Goal: Task Accomplishment & Management: Manage account settings

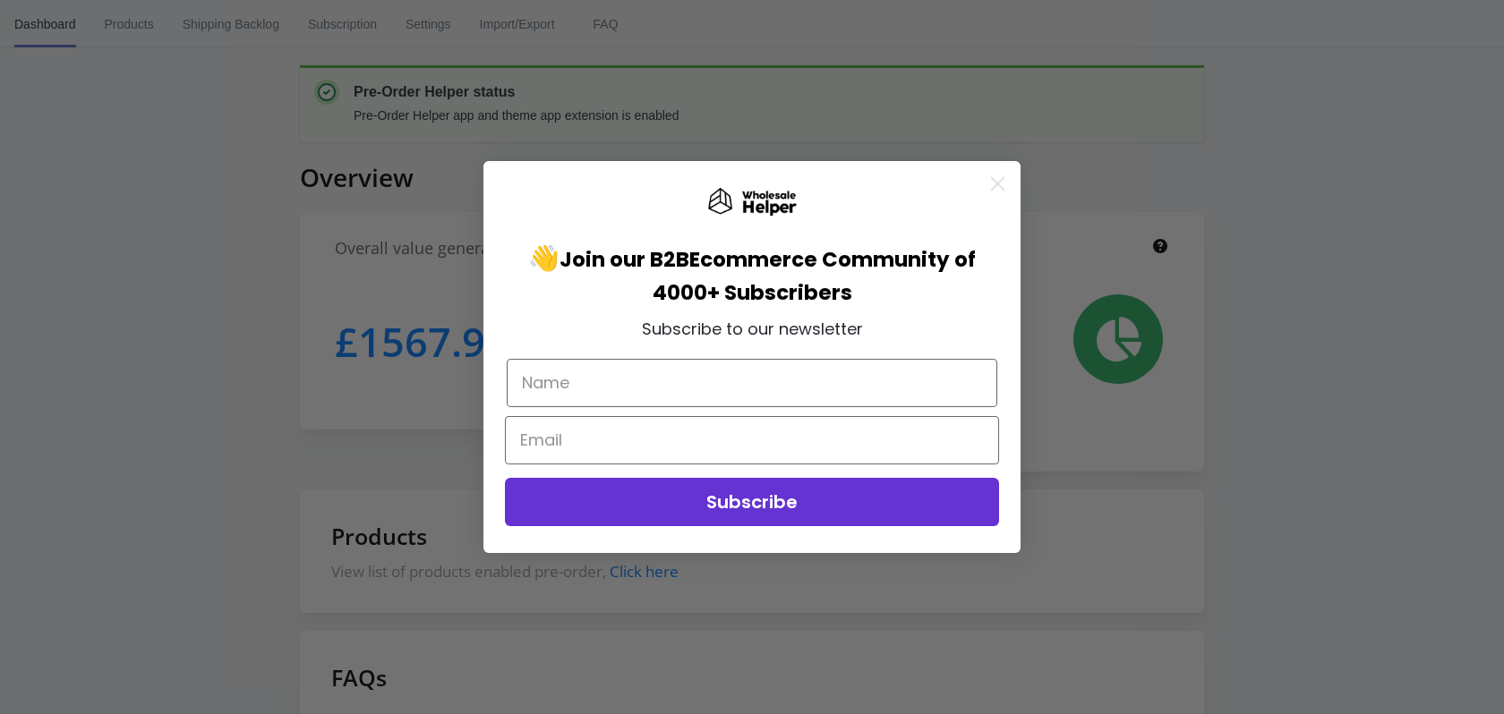
click at [1000, 184] on circle "Close dialog" at bounding box center [998, 184] width 30 height 30
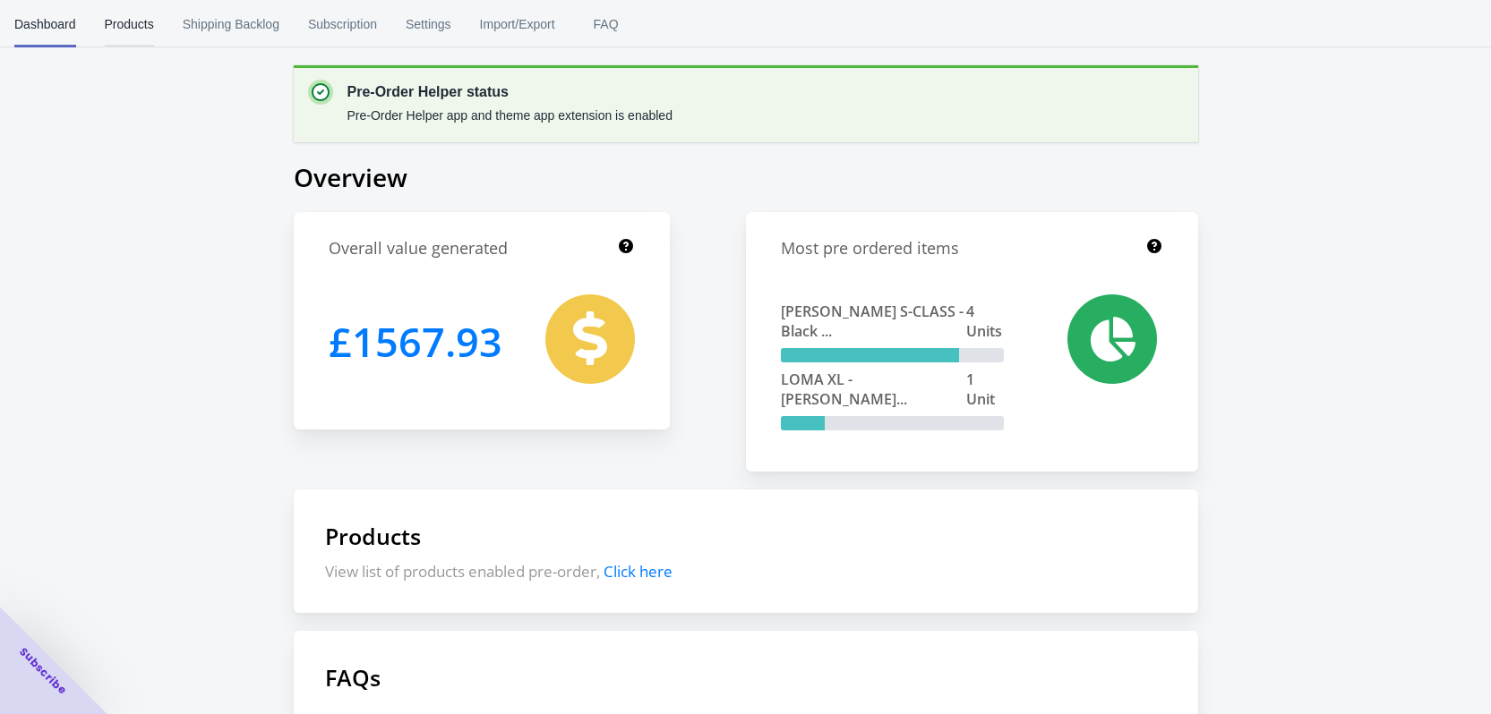
click at [131, 22] on span "Products" at bounding box center [129, 24] width 49 height 47
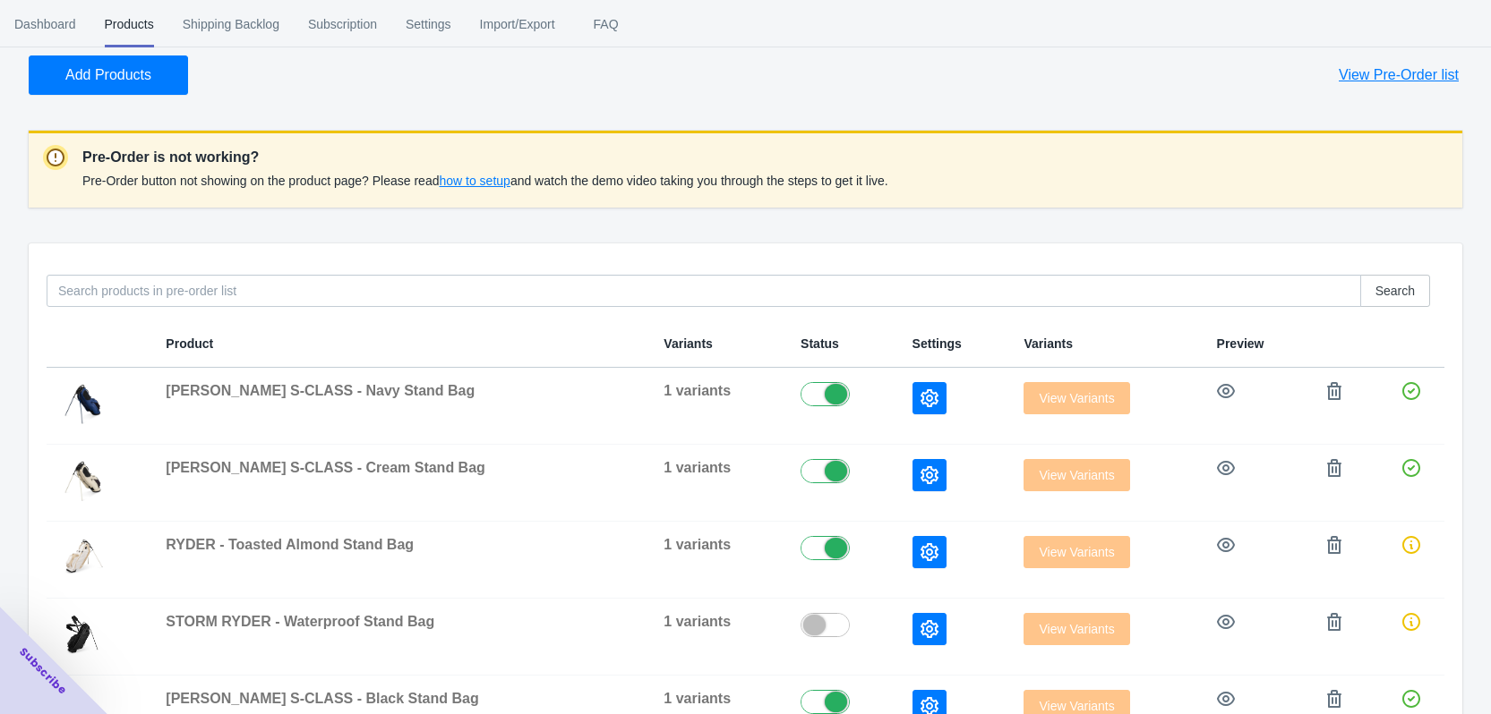
scroll to position [90, 0]
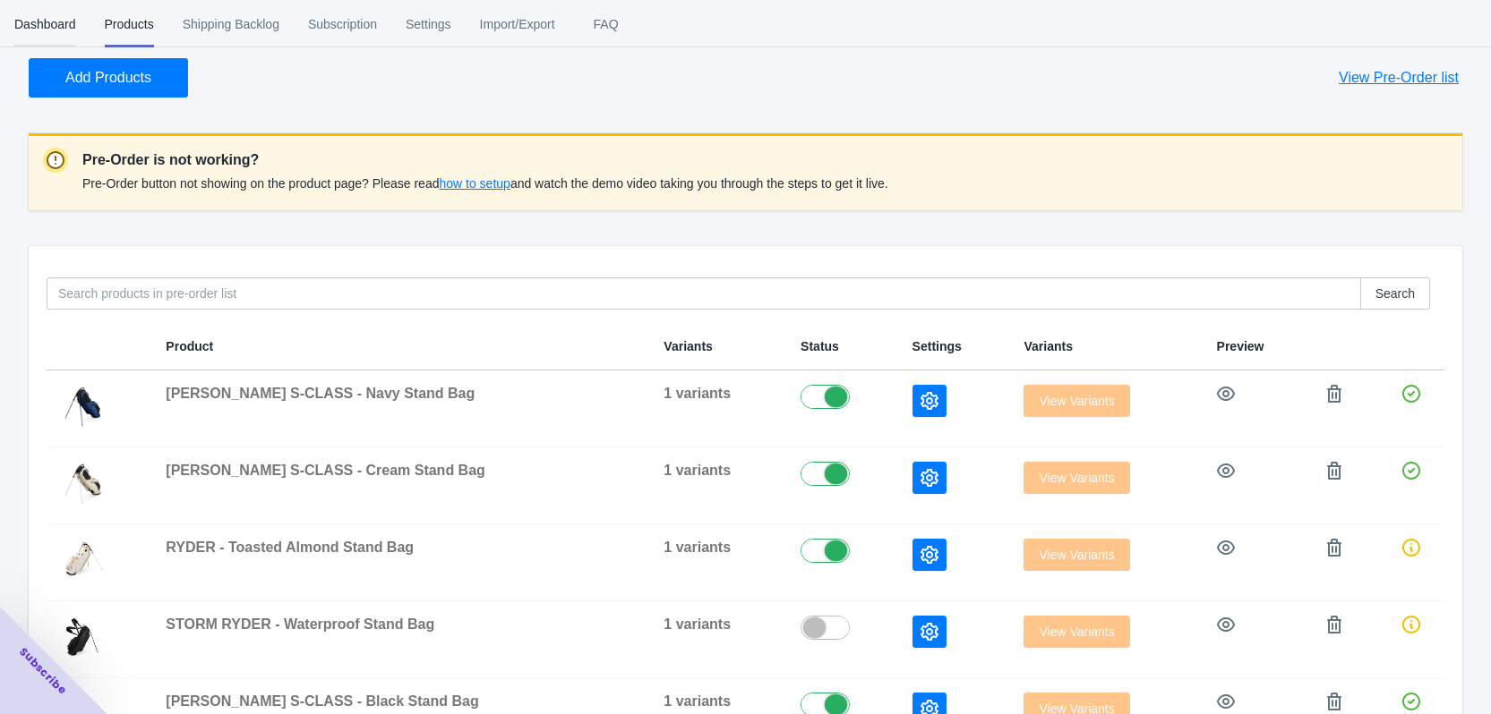
click at [53, 18] on span "Dashboard" at bounding box center [45, 24] width 62 height 47
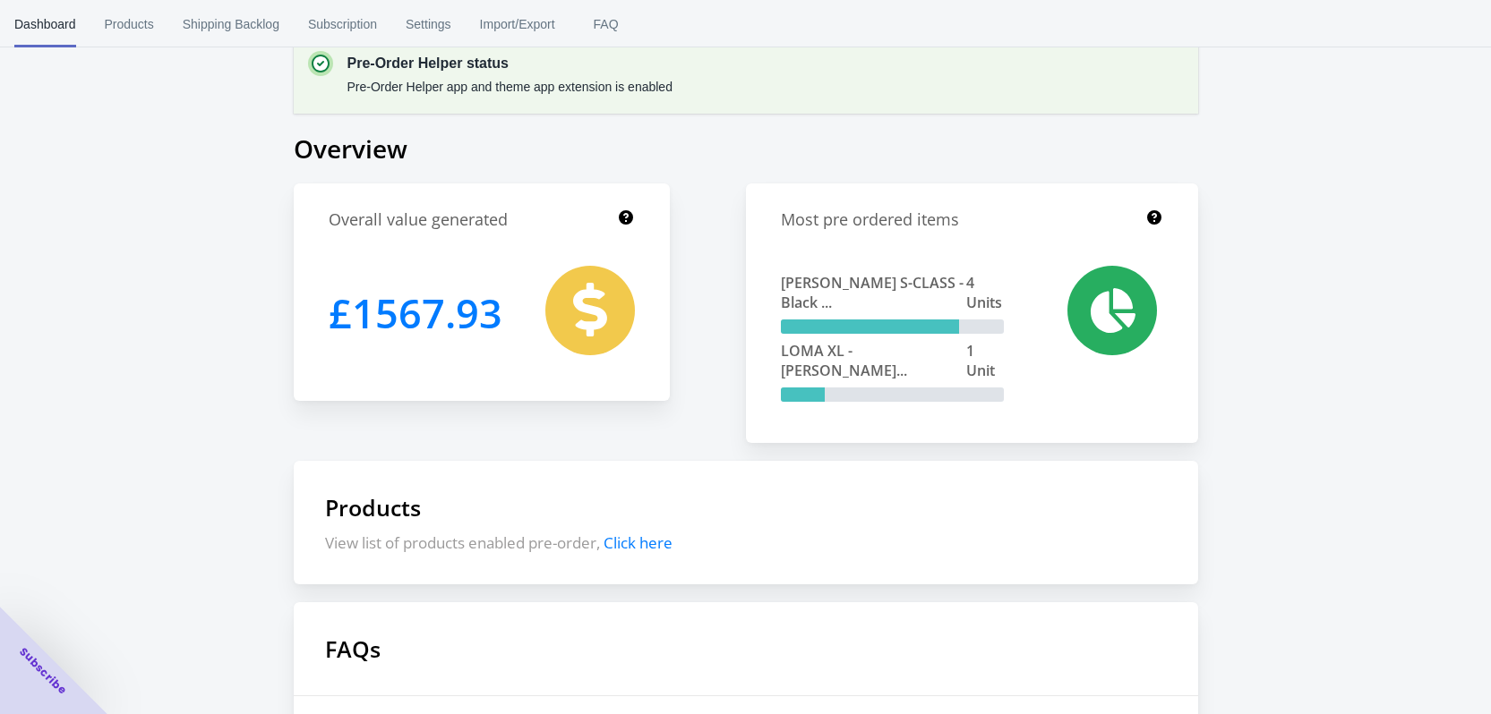
scroll to position [0, 0]
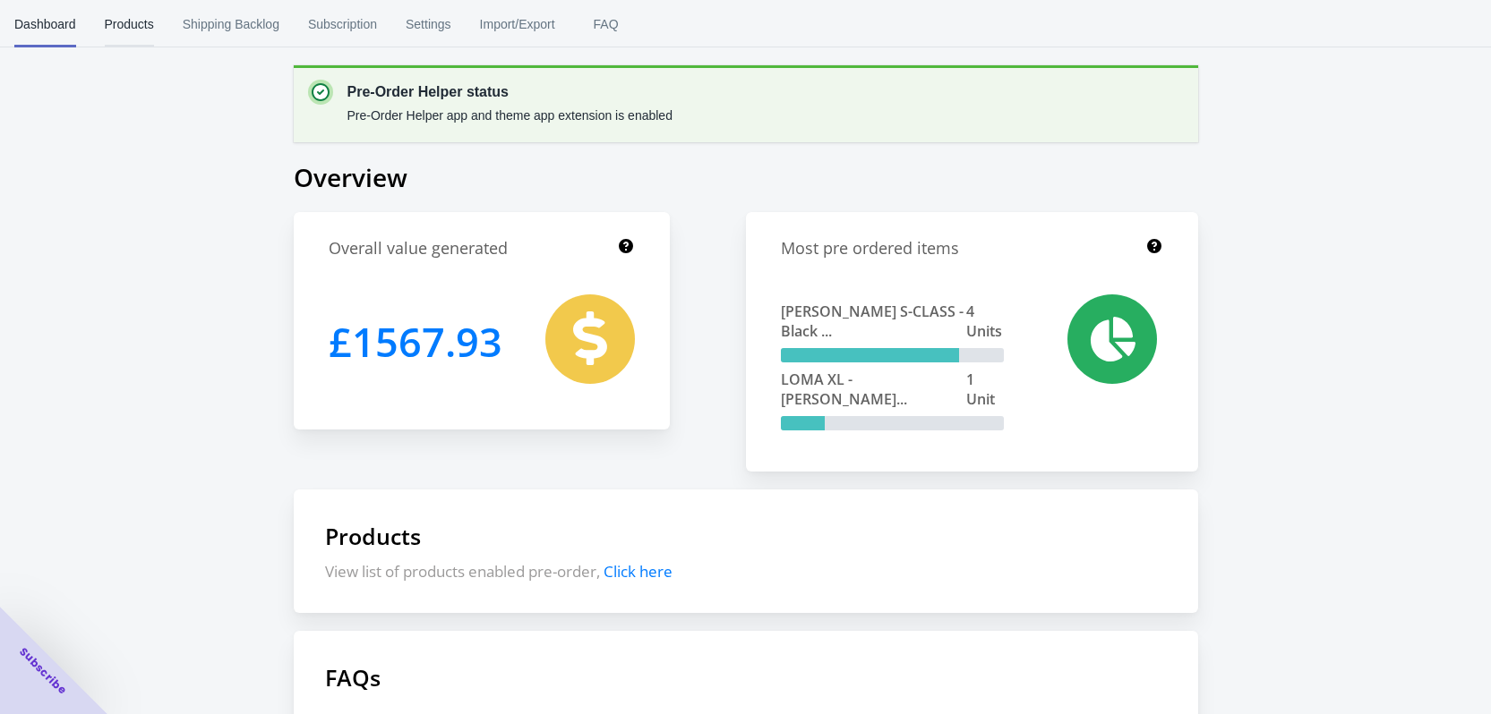
click at [156, 24] on button "Products" at bounding box center [129, 24] width 78 height 47
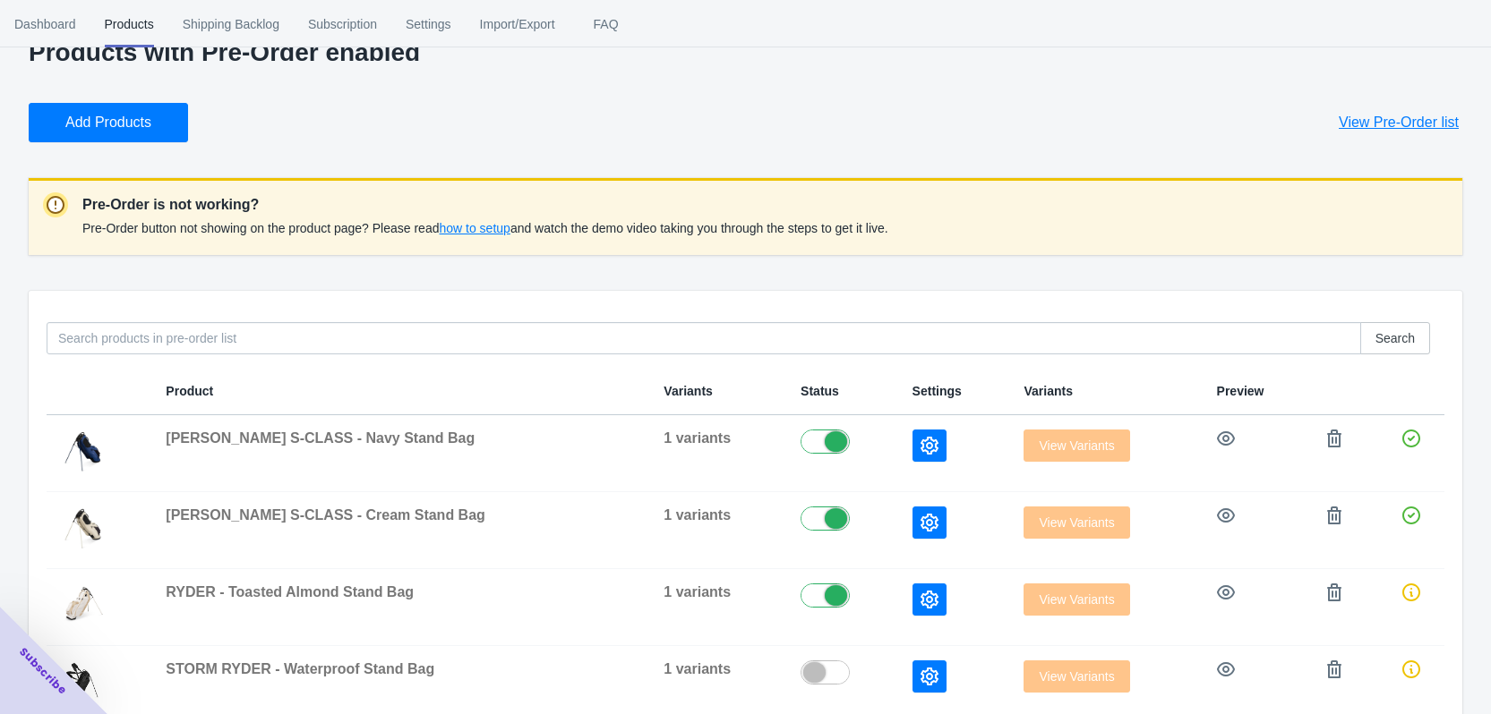
scroll to position [269, 0]
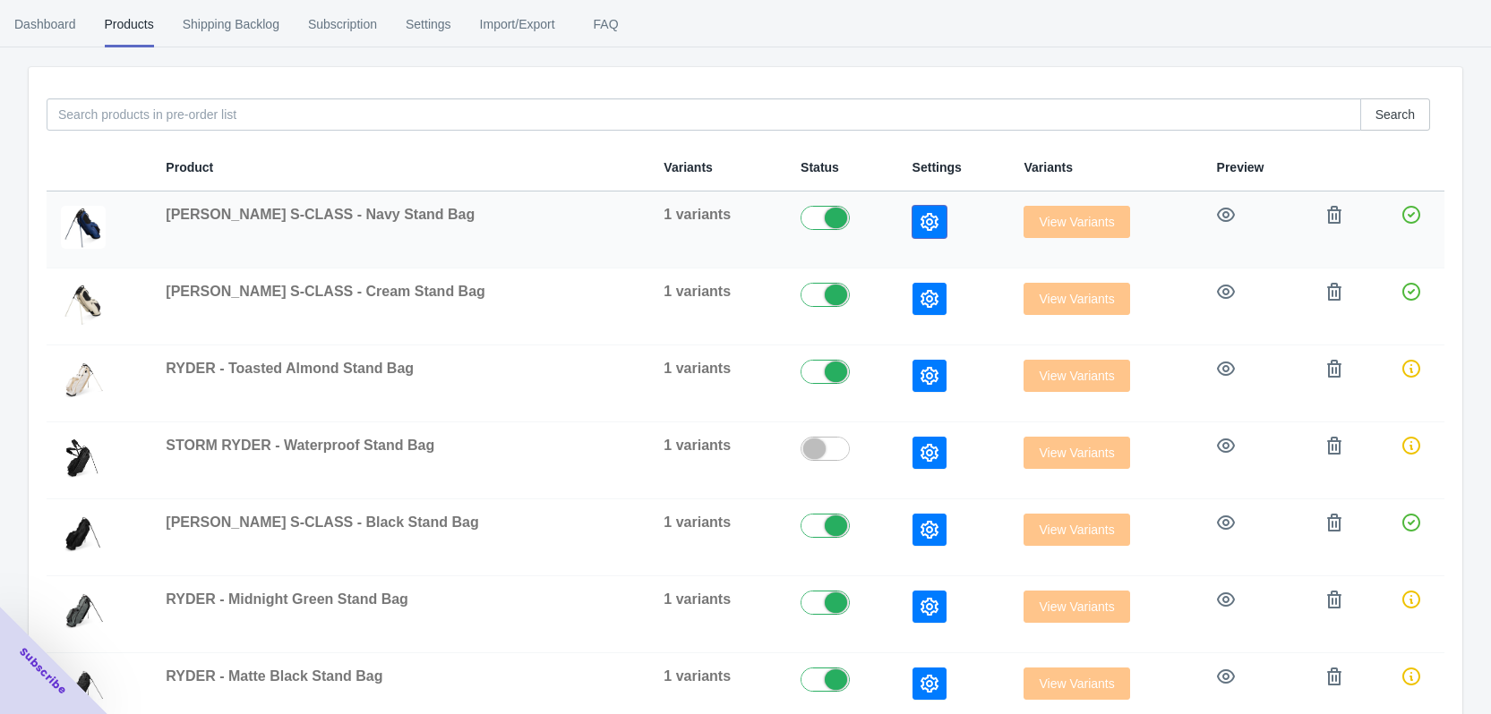
click at [912, 211] on button "button" at bounding box center [929, 222] width 34 height 32
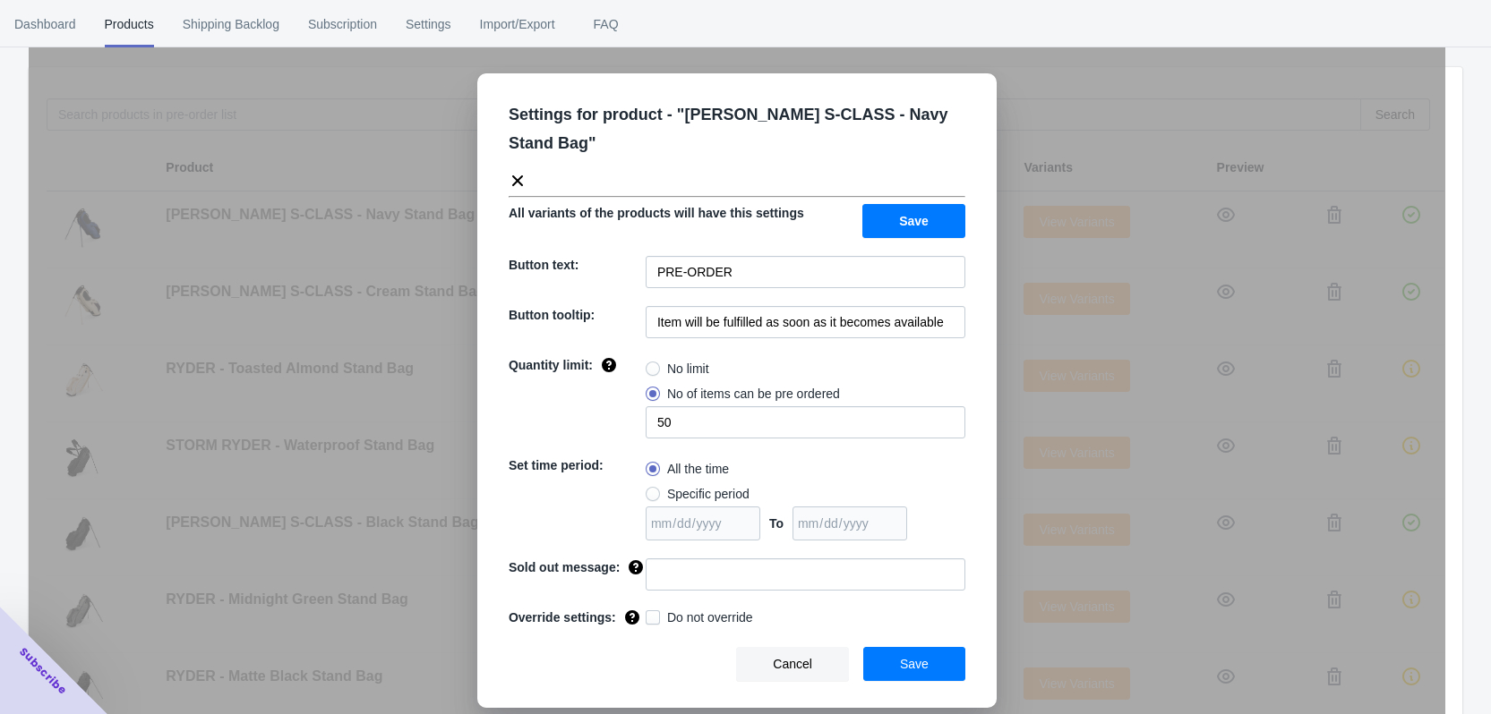
click at [519, 172] on icon at bounding box center [518, 181] width 18 height 18
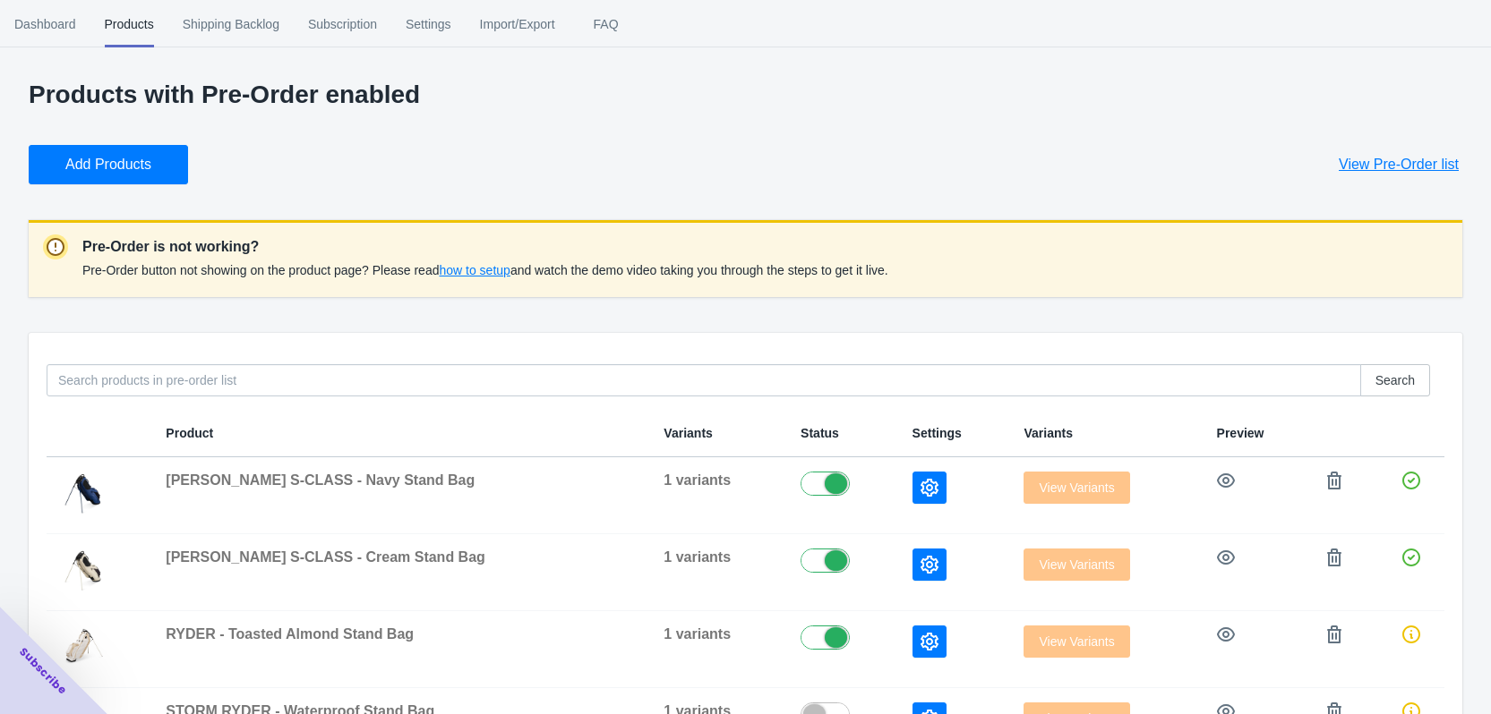
scroll to position [0, 0]
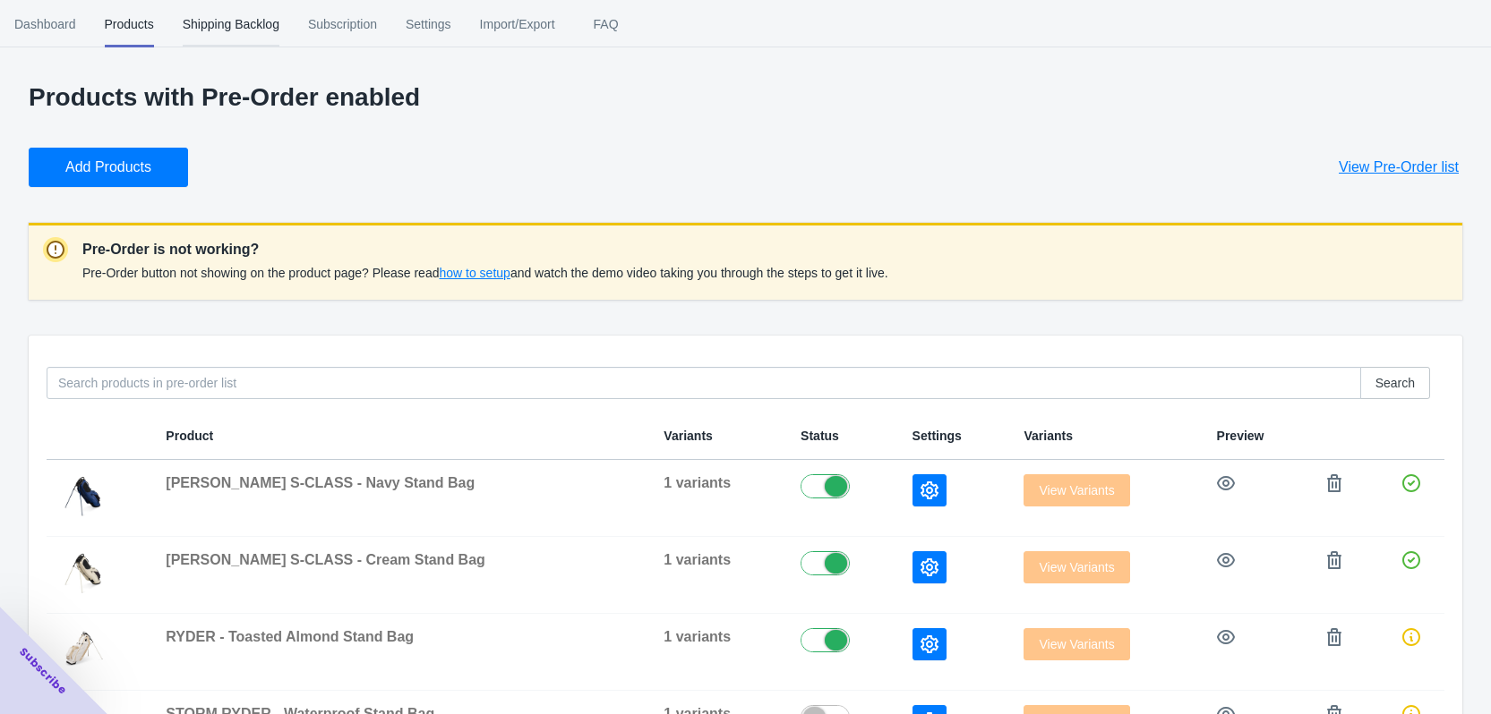
click at [251, 34] on span "Shipping Backlog" at bounding box center [231, 24] width 97 height 47
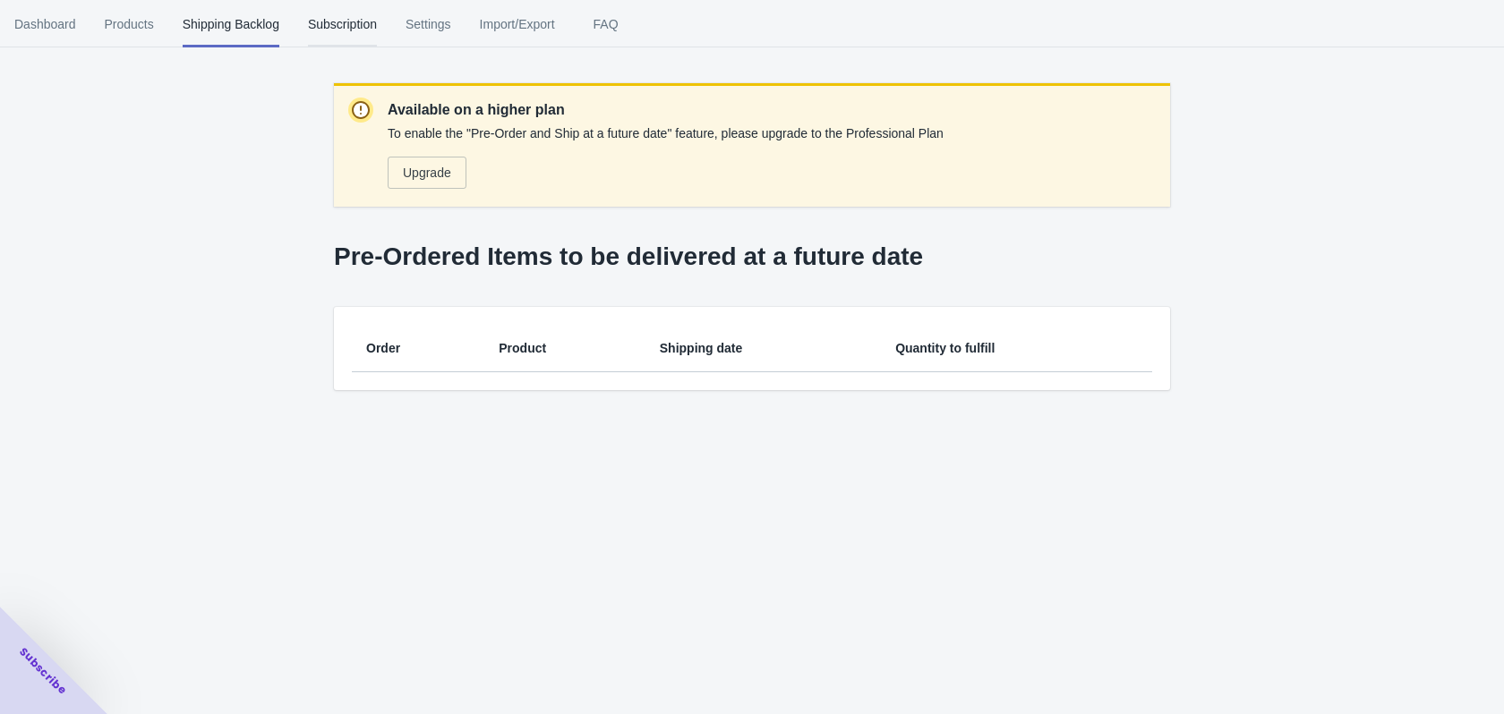
click at [338, 28] on span "Subscription" at bounding box center [342, 24] width 69 height 47
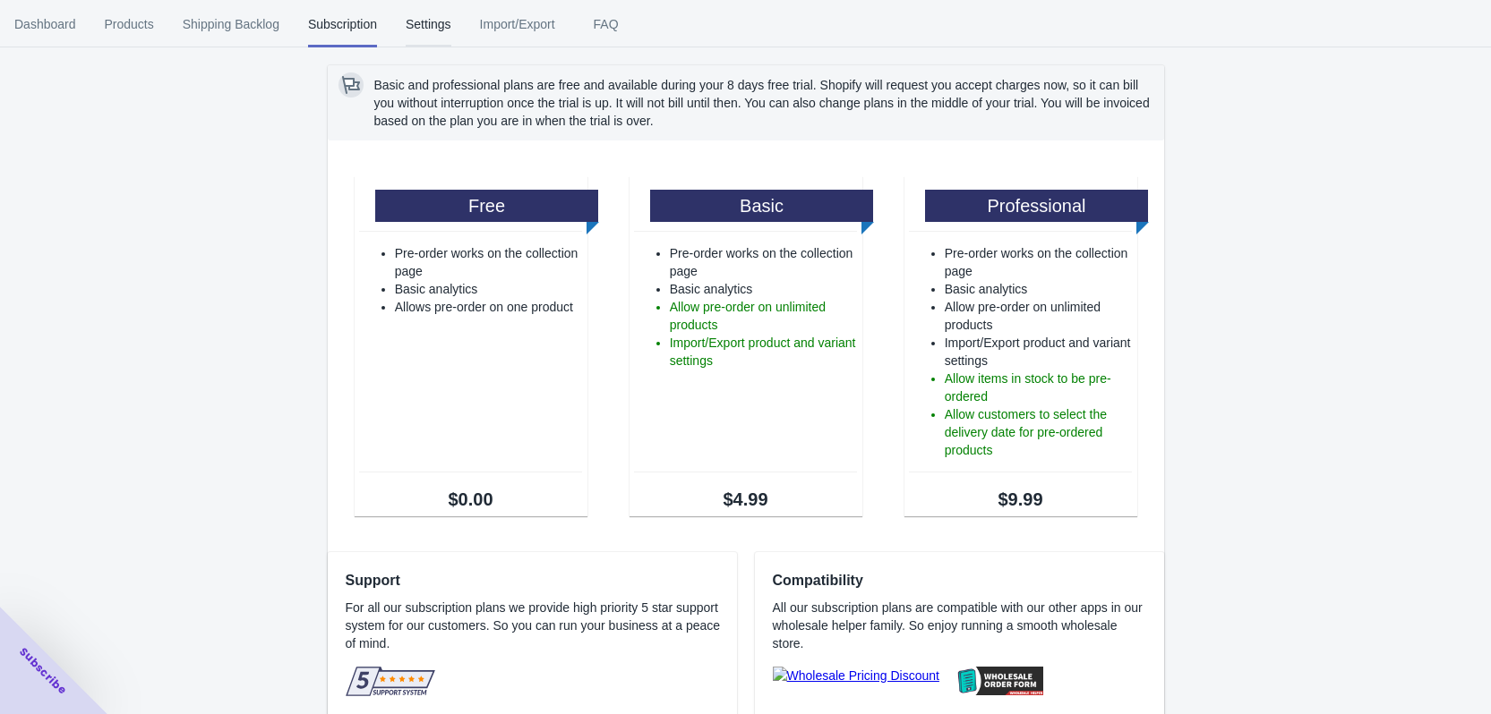
click at [414, 31] on span "Settings" at bounding box center [429, 24] width 46 height 47
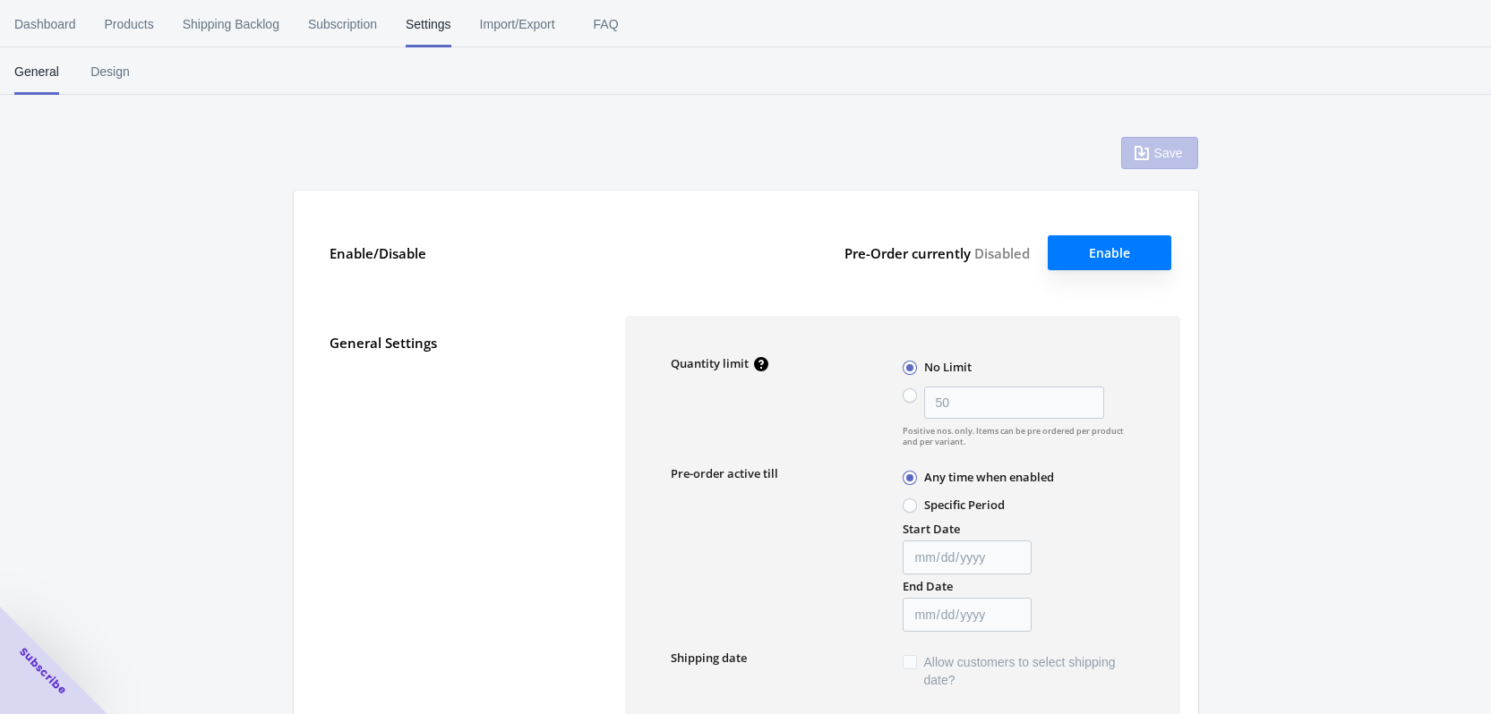
type input "50"
type textarea "Inventory level is <qty>. Some of the items will be pre-ordered."
type textarea "Only <qty> items left in stock."
type textarea "A maximum of <qty> products can be pre ordered."
click at [121, 72] on span "Design" at bounding box center [110, 71] width 45 height 47
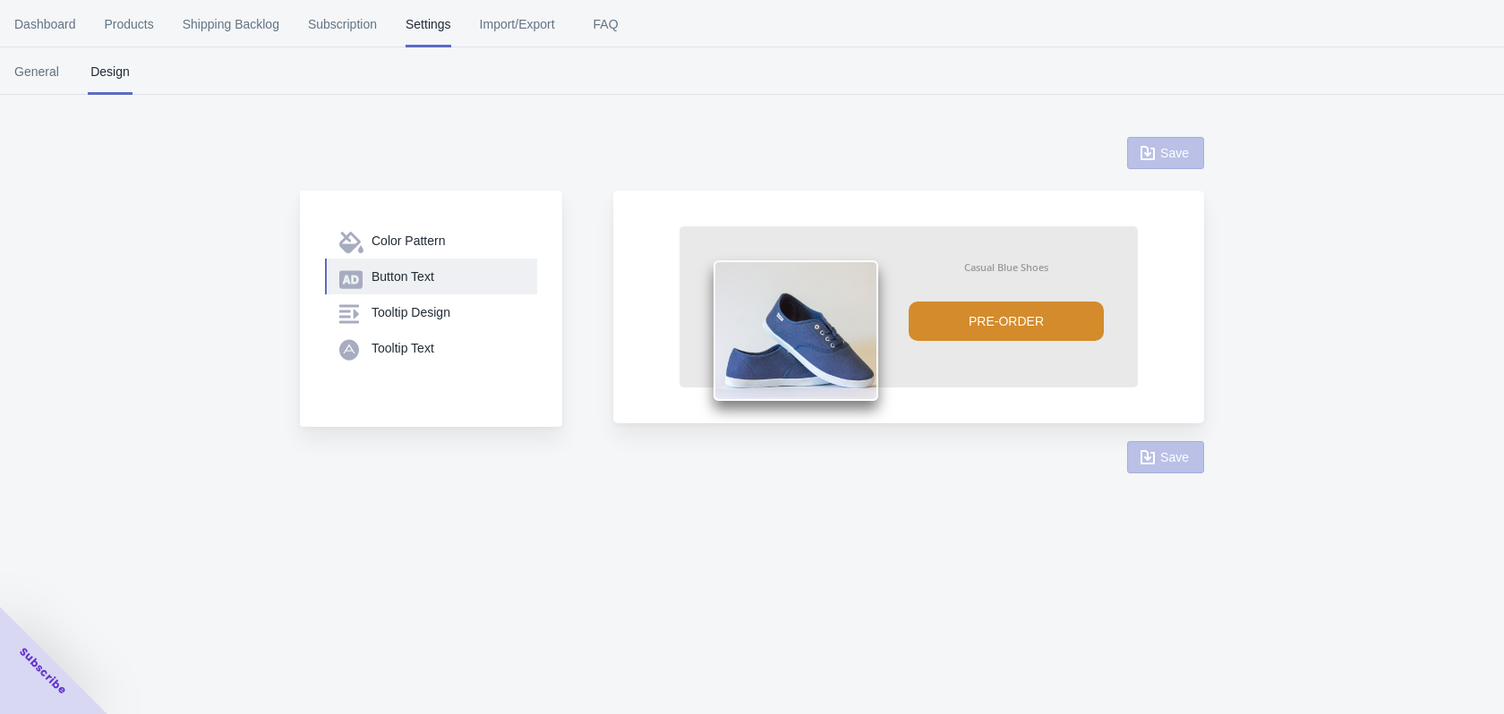
click at [402, 271] on div "Button Text" at bounding box center [447, 277] width 151 height 18
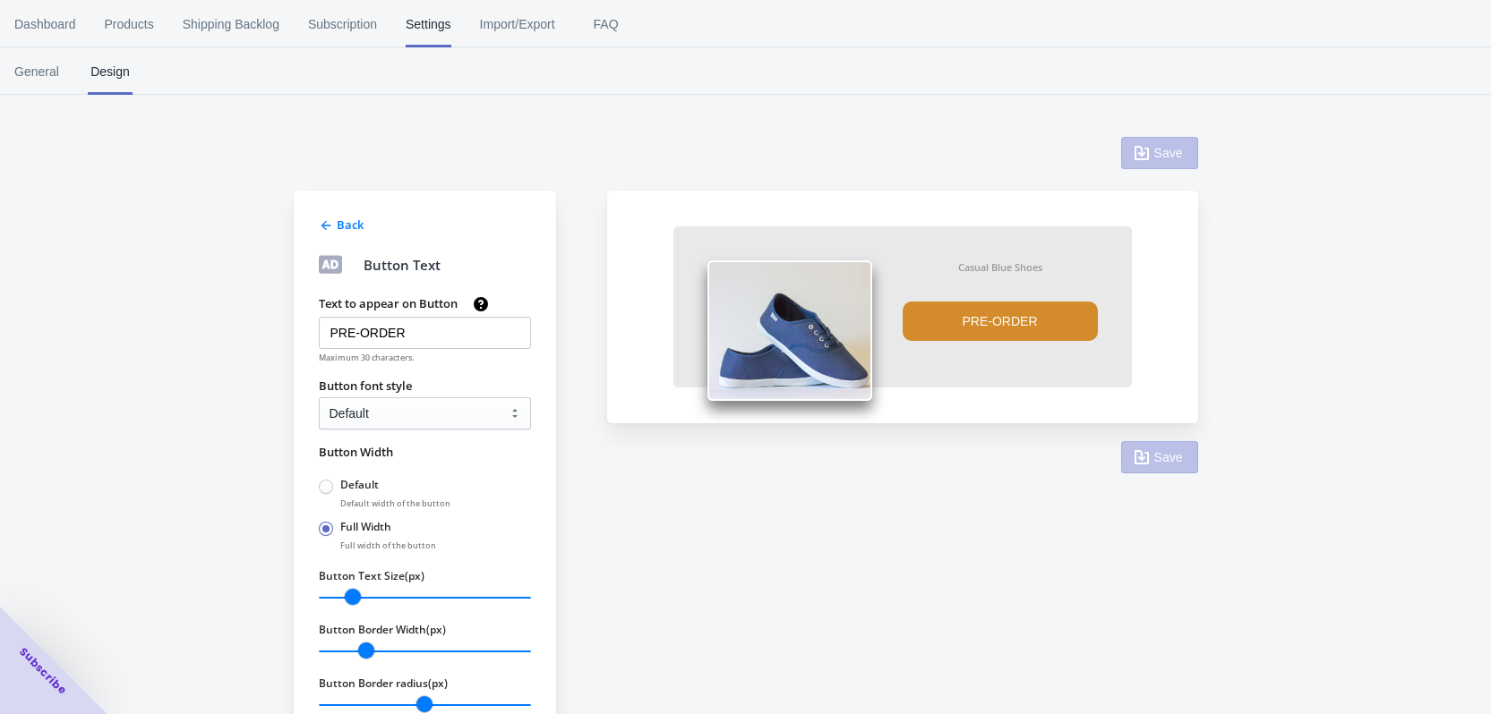
click at [325, 230] on icon at bounding box center [326, 226] width 10 height 10
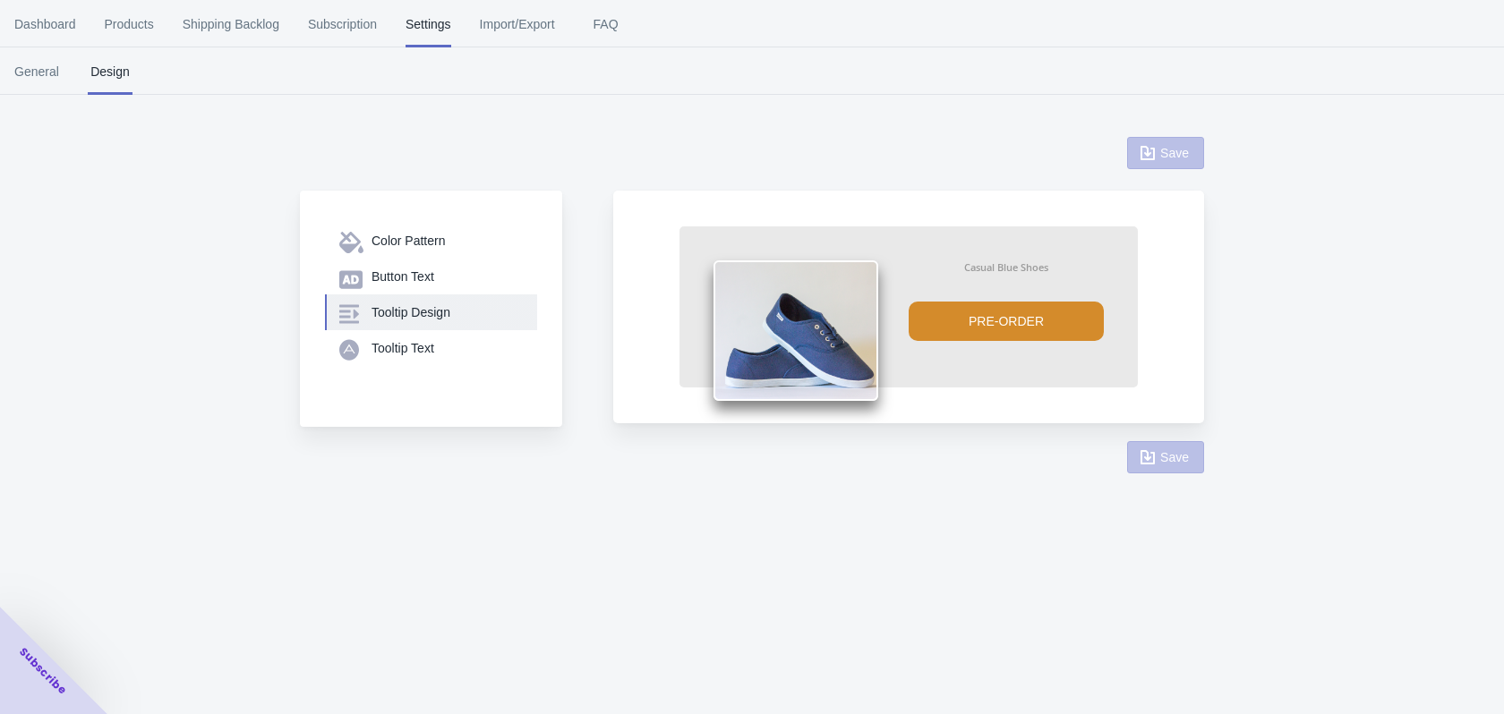
click at [416, 322] on button "Tooltip Design" at bounding box center [431, 313] width 212 height 36
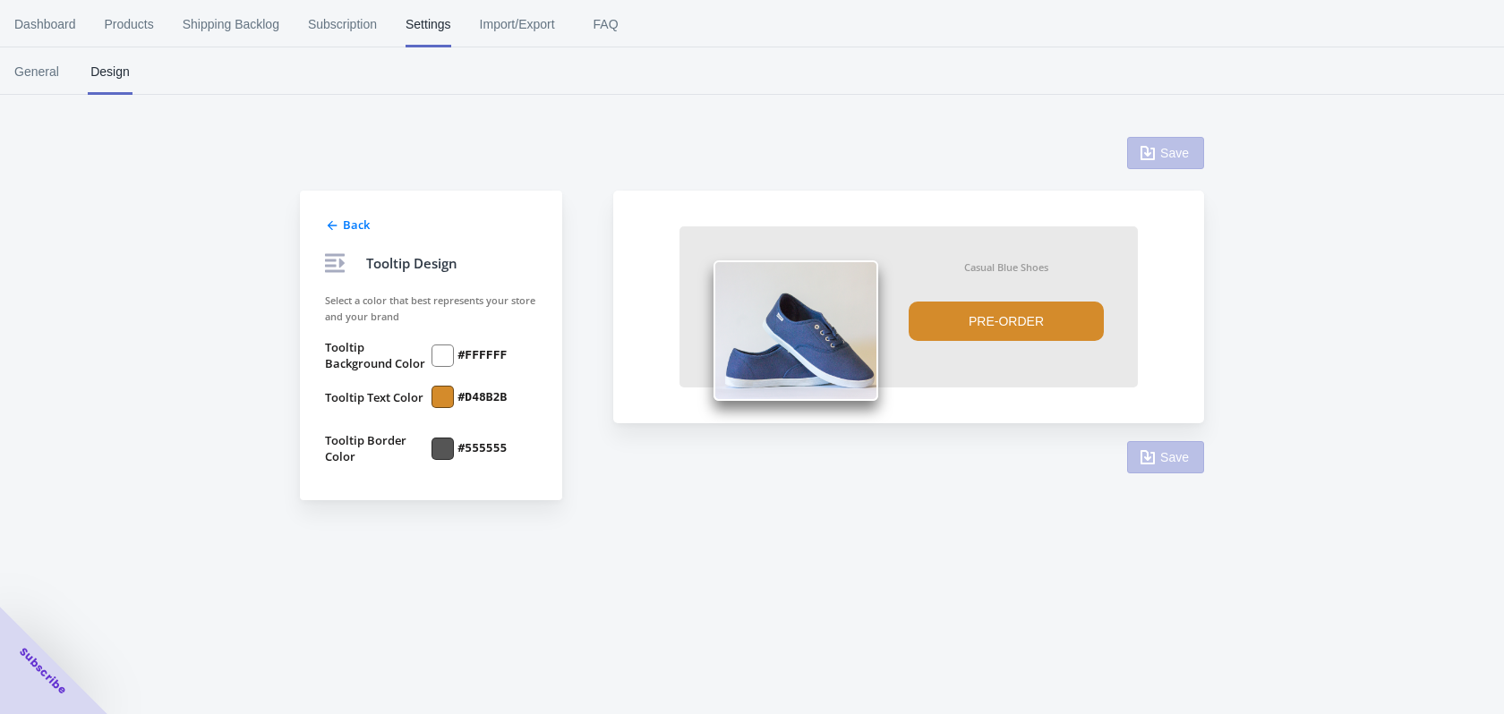
click at [345, 227] on span "Back" at bounding box center [356, 225] width 27 height 16
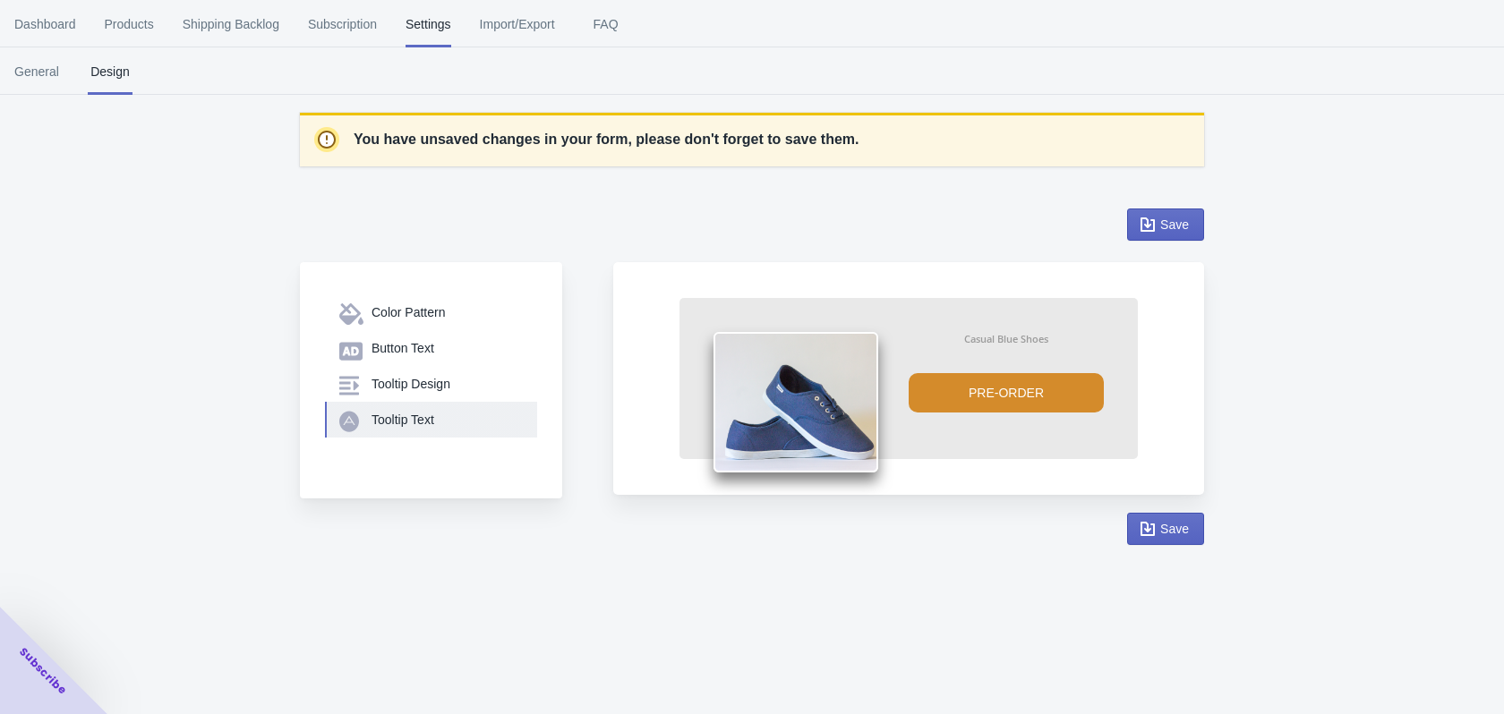
click at [415, 410] on button "Tooltip Text" at bounding box center [431, 420] width 212 height 36
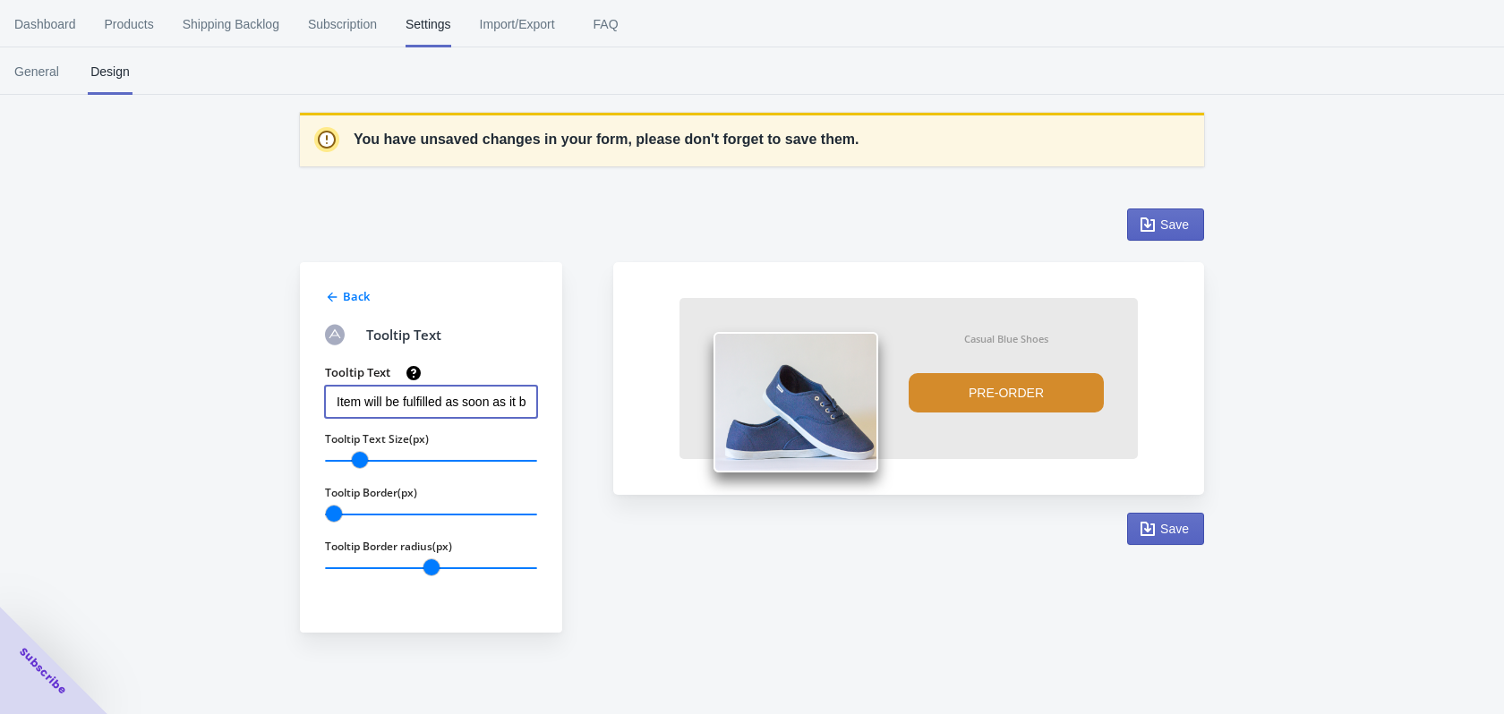
click at [415, 410] on input "Item will be fulfilled as soon as it becomes available" at bounding box center [431, 402] width 212 height 32
drag, startPoint x: 407, startPoint y: 406, endPoint x: 543, endPoint y: 405, distance: 136.1
click at [543, 405] on div "Back Tooltip Text Tooltip Text Item will be fulfilled as soon as it becomes ava…" at bounding box center [431, 447] width 262 height 371
click at [500, 398] on input "Item will be fulfilled as soon as it becomes available" at bounding box center [431, 402] width 212 height 32
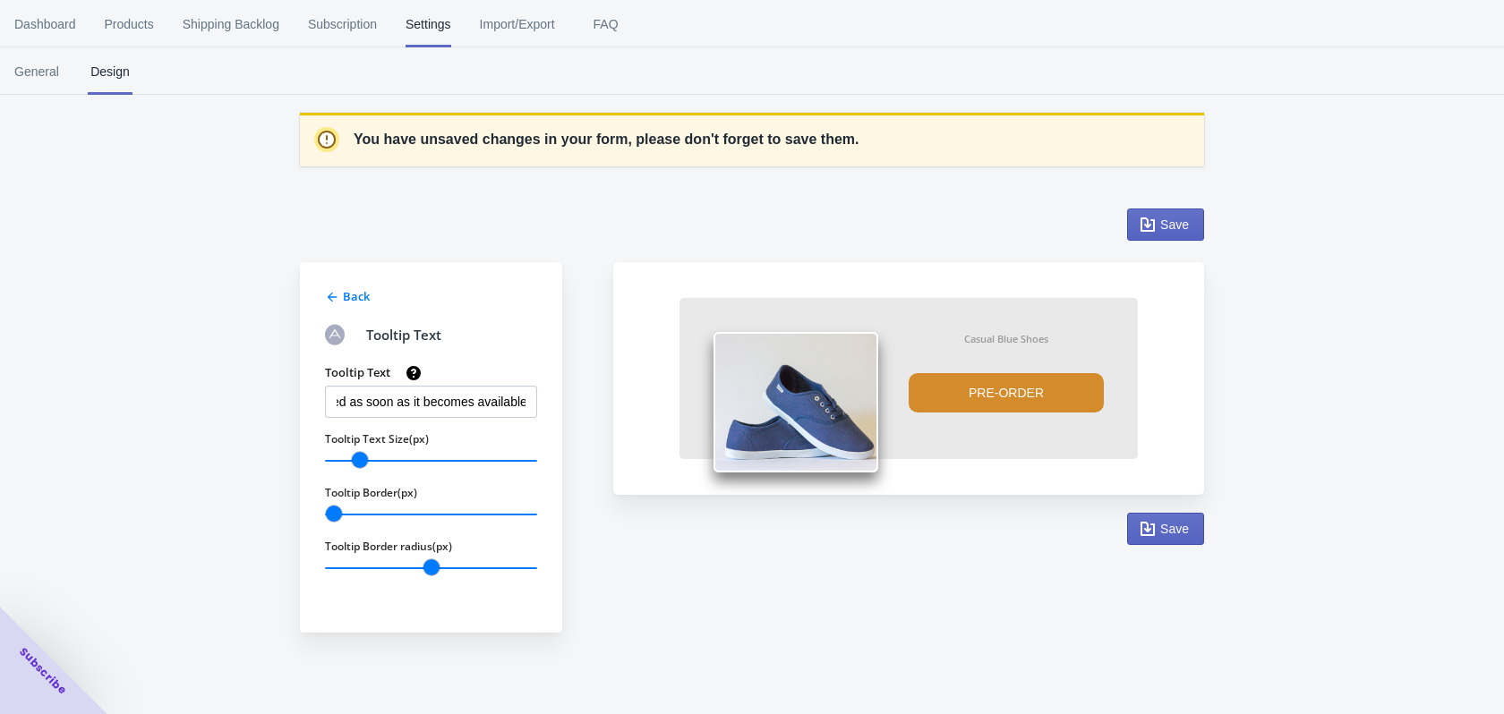
scroll to position [0, 0]
click at [364, 297] on span "Back" at bounding box center [356, 296] width 27 height 16
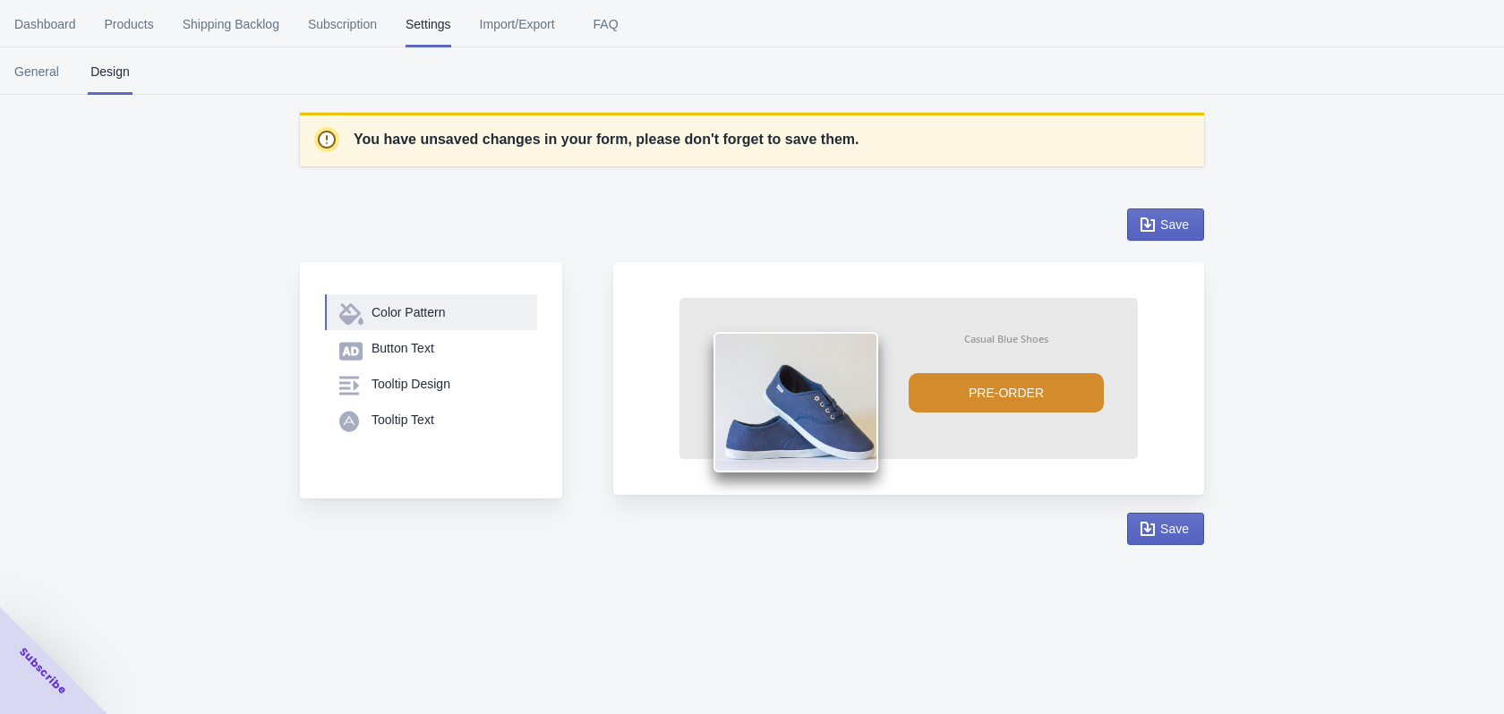
click at [377, 308] on div "Color Pattern" at bounding box center [447, 313] width 151 height 18
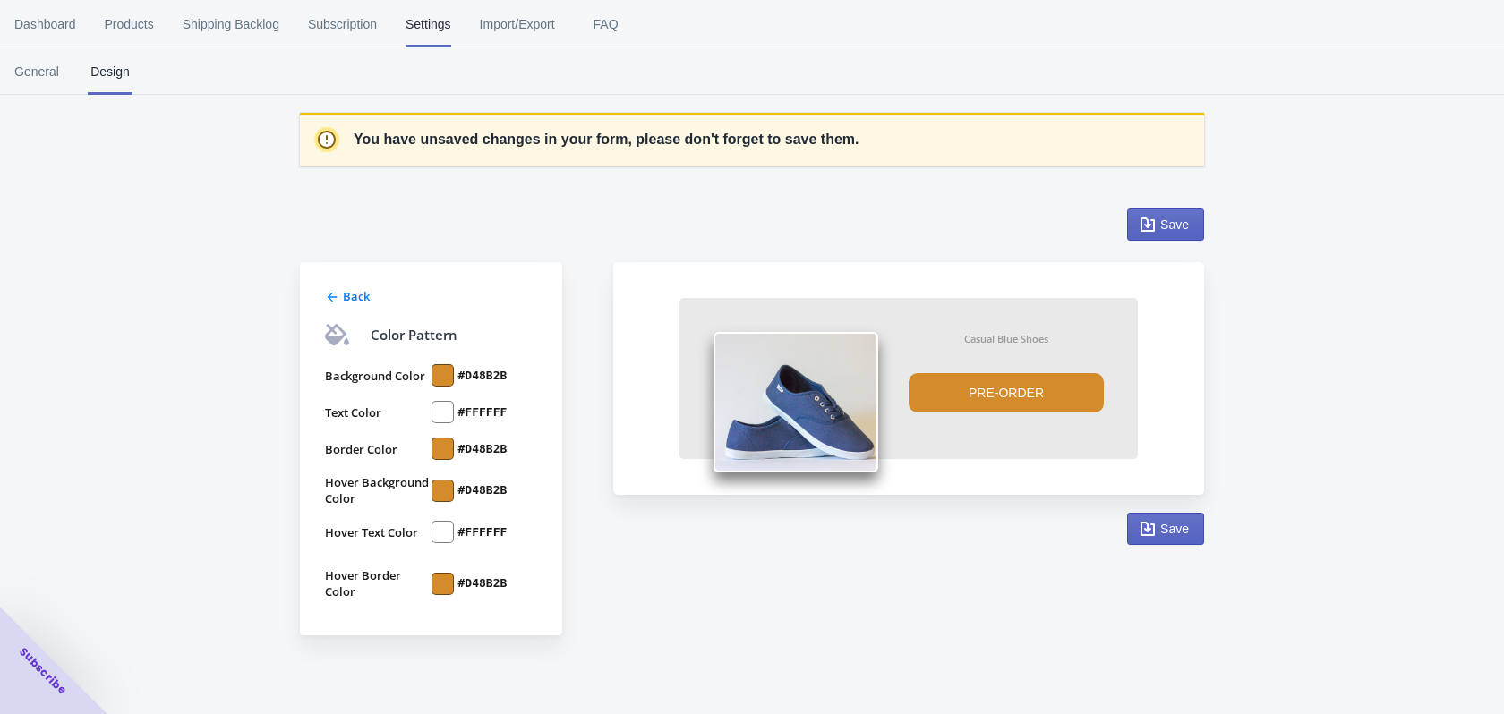
click at [346, 300] on span "Back" at bounding box center [356, 296] width 27 height 16
